Goal: Information Seeking & Learning: Find specific fact

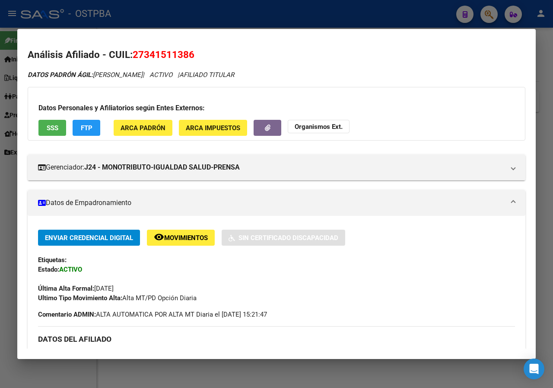
scroll to position [362, 0]
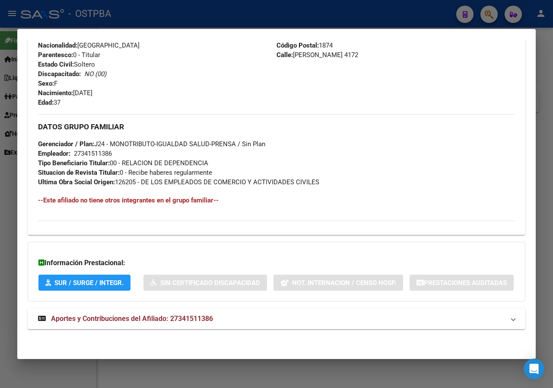
click at [0, 222] on div at bounding box center [276, 194] width 553 height 388
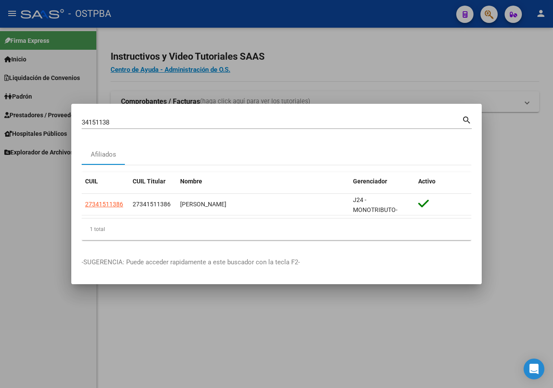
click at [130, 120] on input "34151138" at bounding box center [272, 122] width 380 height 8
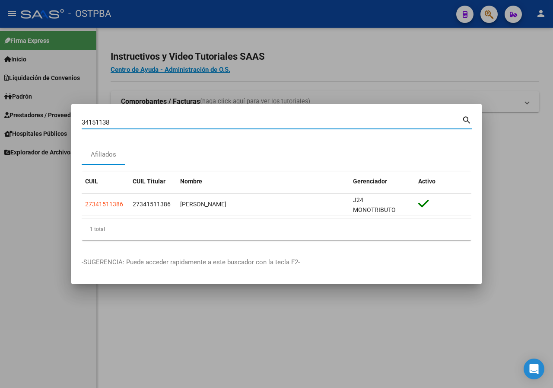
click at [130, 120] on input "34151138" at bounding box center [272, 122] width 380 height 8
paste input "27600536"
type input "27600536"
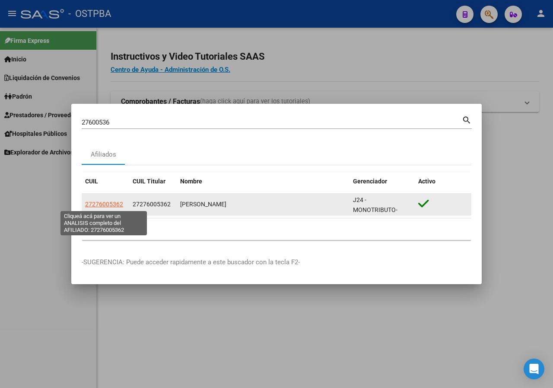
click at [106, 204] on span "27276005362" at bounding box center [104, 204] width 38 height 7
type textarea "27276005362"
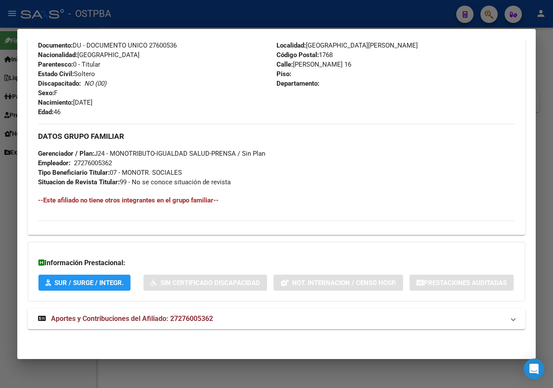
scroll to position [352, 0]
click at [0, 185] on div at bounding box center [276, 194] width 553 height 388
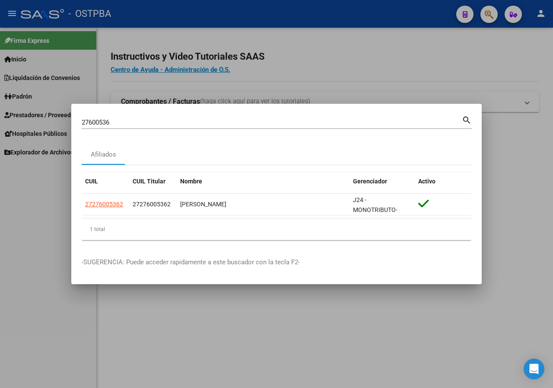
drag, startPoint x: 138, startPoint y: 117, endPoint x: 137, endPoint y: 122, distance: 4.8
click at [137, 118] on div "27600536 Buscar (apellido, dni, [PERSON_NAME], [PERSON_NAME], cuit, obra social)" at bounding box center [272, 122] width 380 height 13
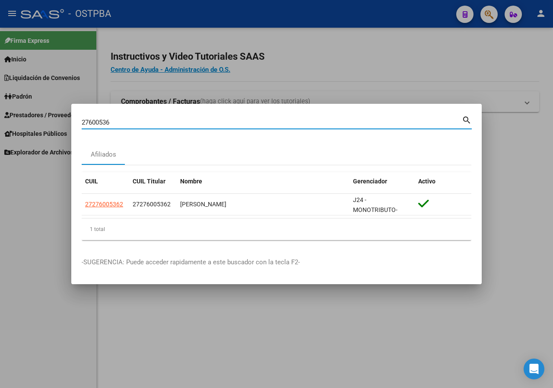
click at [137, 122] on input "27600536" at bounding box center [272, 122] width 380 height 8
paste input "40326288"
type input "40326288"
